Goal: Navigation & Orientation: Find specific page/section

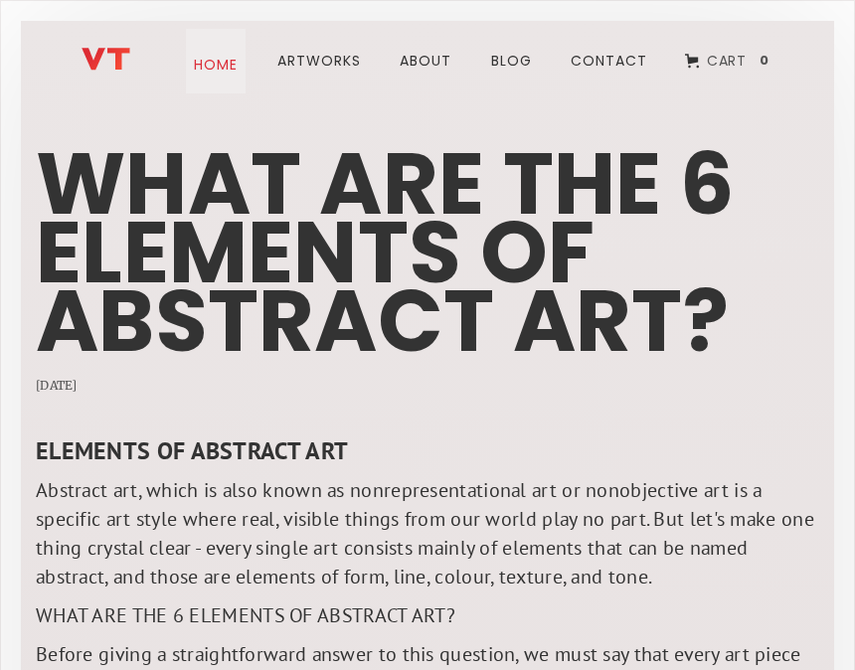
click at [225, 68] on link "Home" at bounding box center [216, 61] width 60 height 65
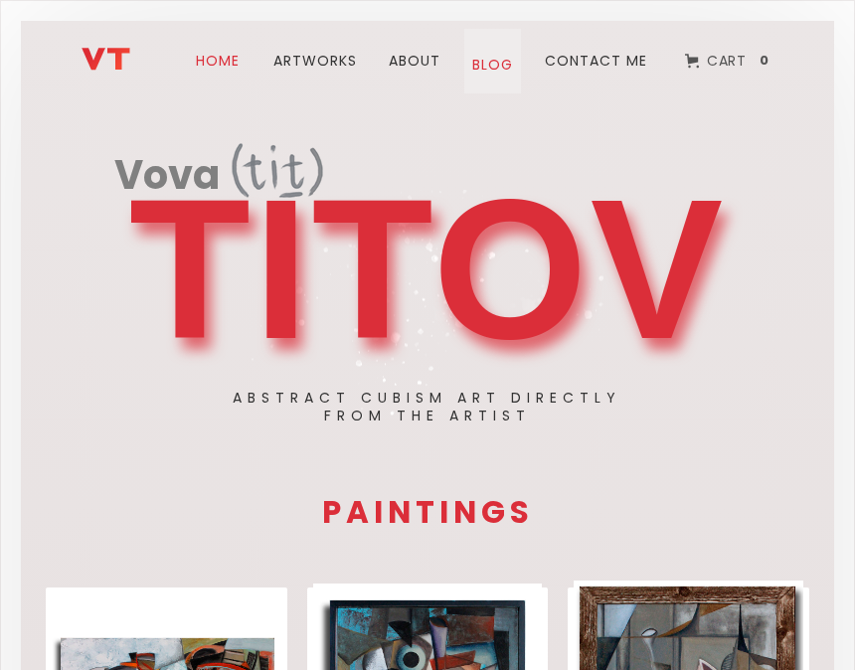
click at [497, 66] on link "blog" at bounding box center [492, 61] width 57 height 65
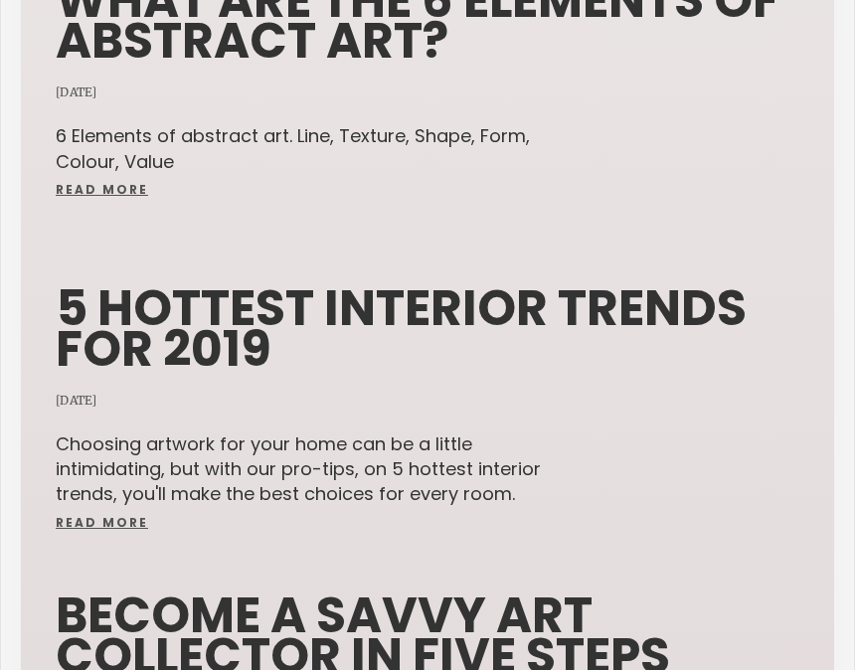
scroll to position [291, 0]
